Goal: Find specific page/section: Find specific page/section

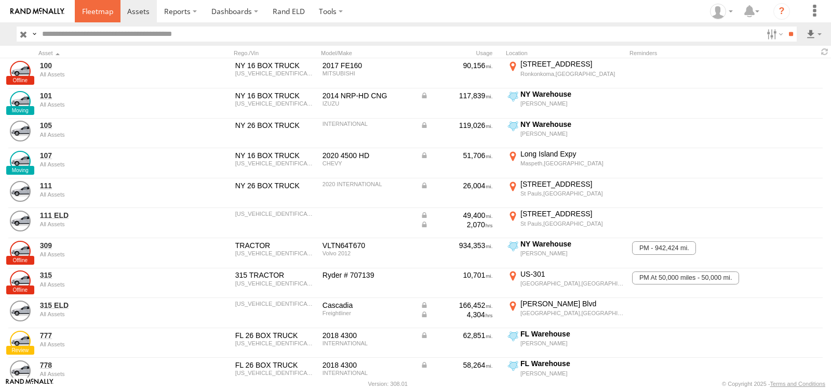
click at [92, 5] on link at bounding box center [98, 11] width 46 height 22
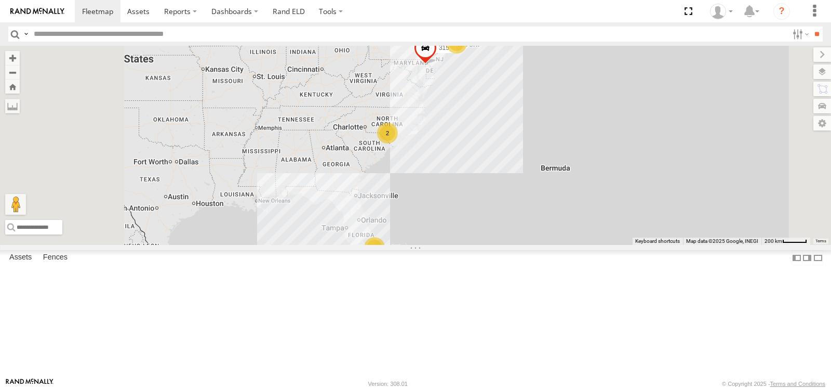
click at [0, 0] on div "Video" at bounding box center [0, 0] width 0 height 0
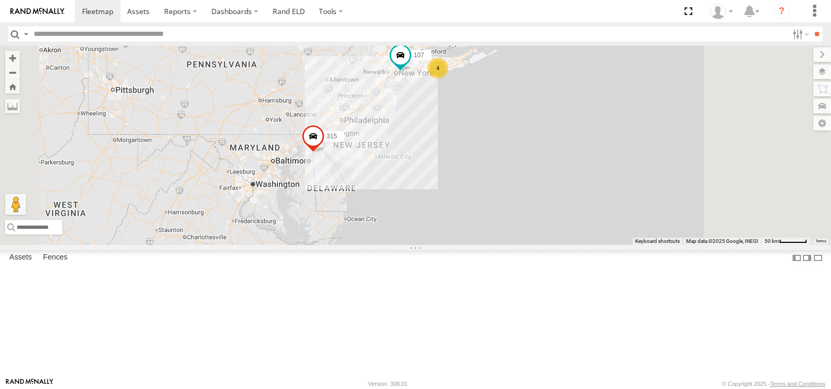
drag, startPoint x: 540, startPoint y: 113, endPoint x: 538, endPoint y: 169, distance: 56.2
click at [538, 169] on div "315 107 4" at bounding box center [415, 145] width 831 height 199
